Goal: Find specific page/section: Find specific page/section

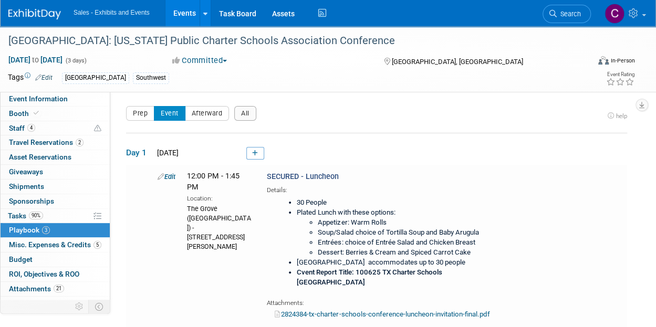
click at [196, 17] on link "Events" at bounding box center [184, 13] width 38 height 26
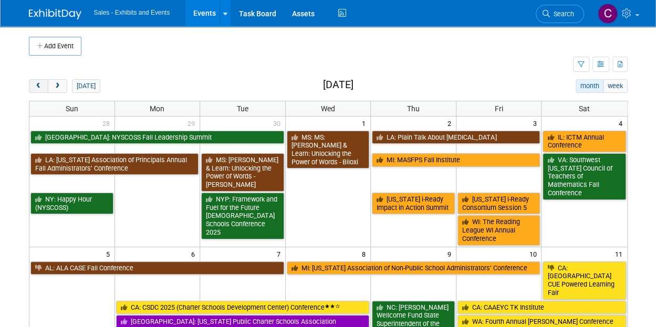
click at [38, 85] on span "prev" at bounding box center [39, 86] width 8 height 7
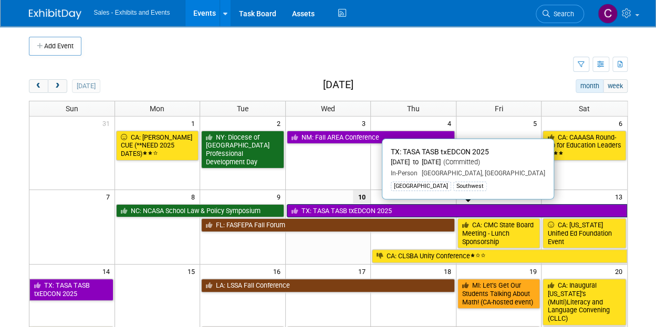
click at [305, 207] on link "TX: TASA TASB txEDCON 2025" at bounding box center [457, 211] width 340 height 14
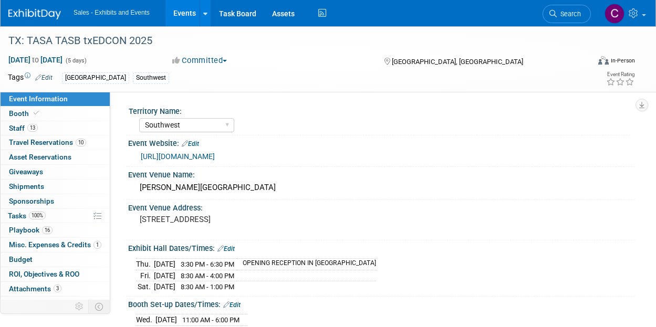
select select "Southwest"
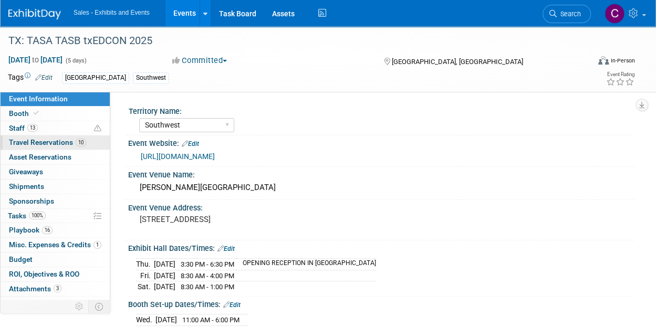
click at [22, 135] on link "10 Travel Reservations 10" at bounding box center [55, 142] width 109 height 14
